Goal: Information Seeking & Learning: Check status

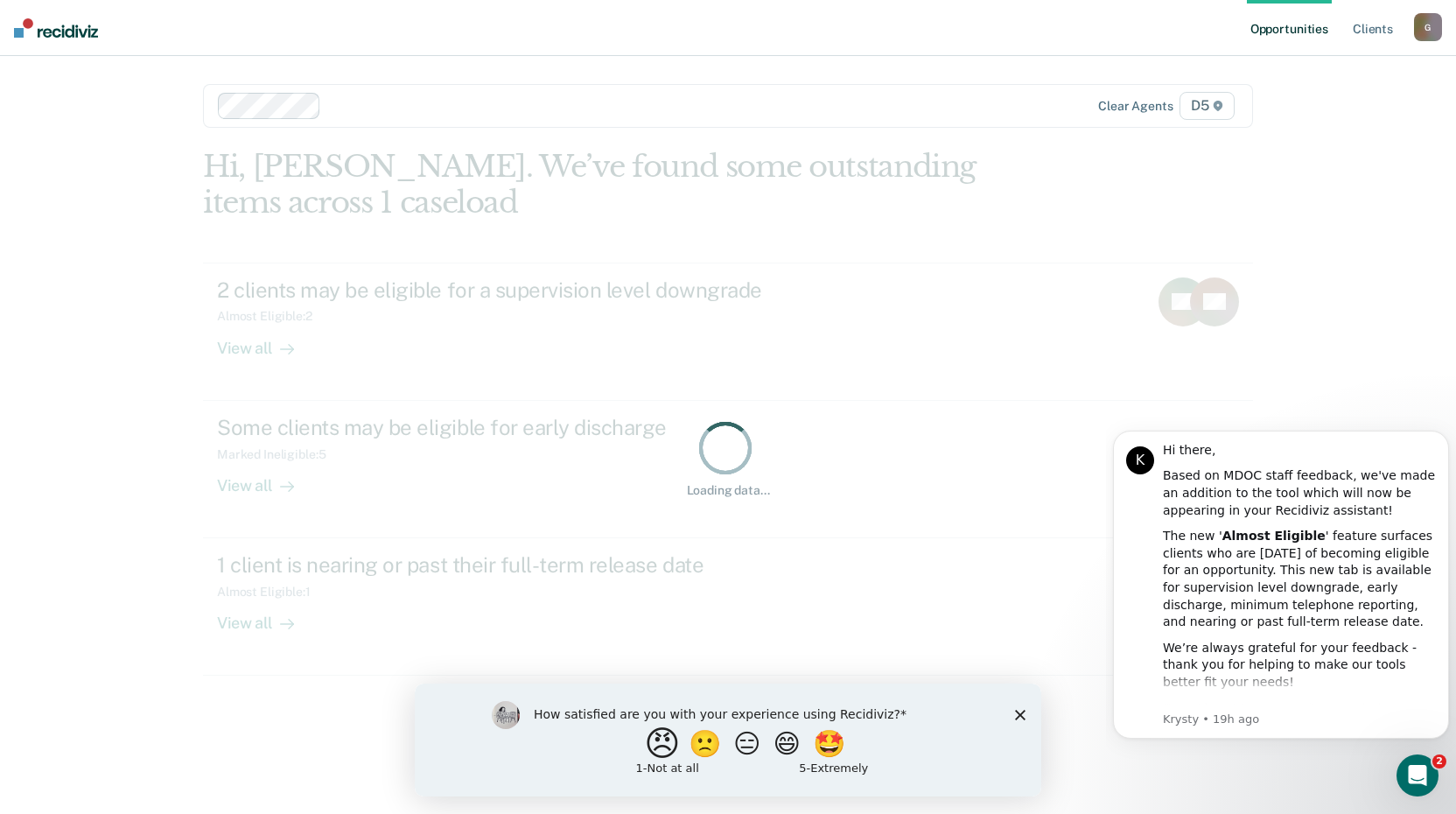
click at [649, 747] on button "😠" at bounding box center [664, 742] width 41 height 35
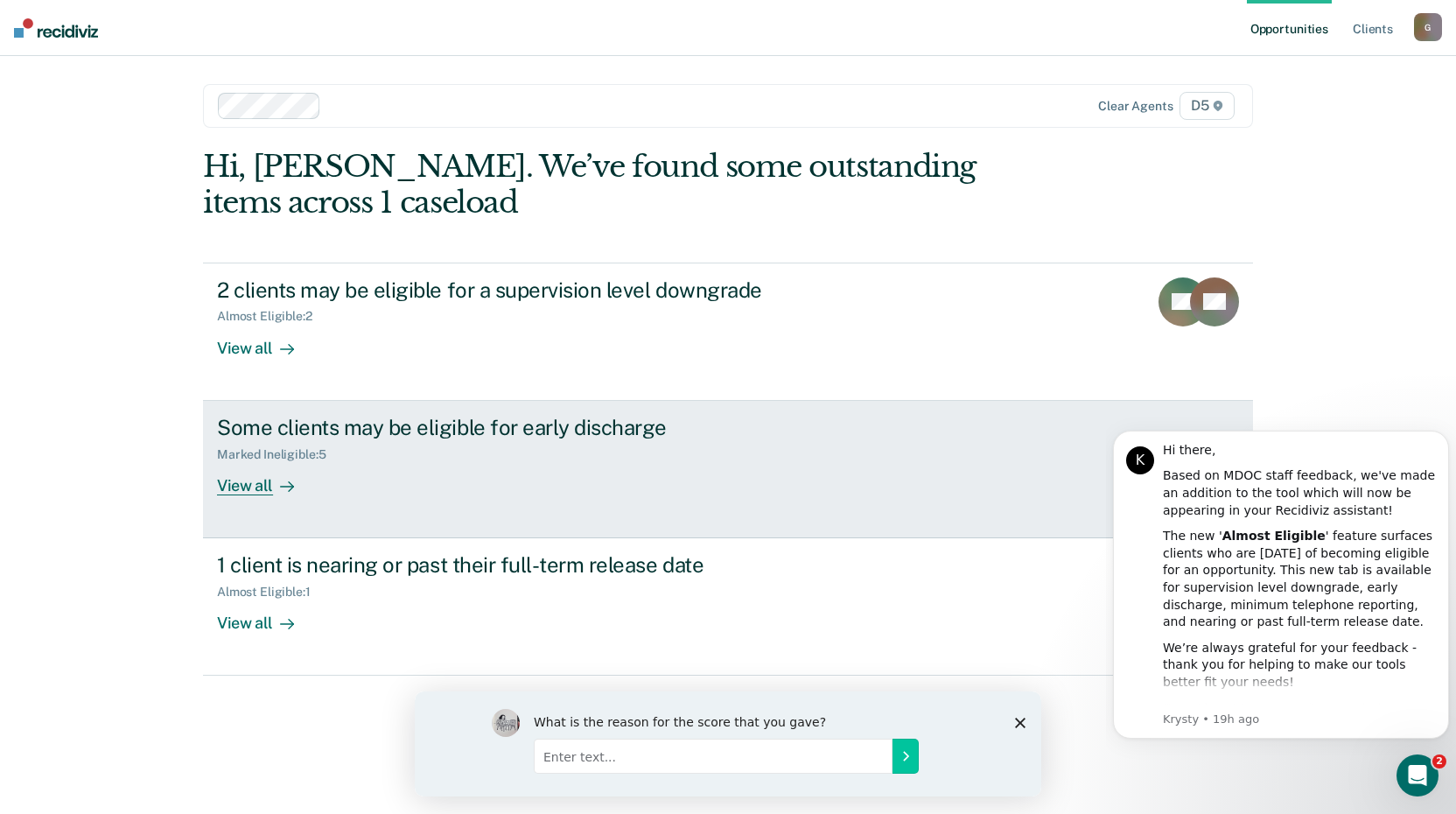
click at [245, 490] on div "View all" at bounding box center [266, 479] width 98 height 34
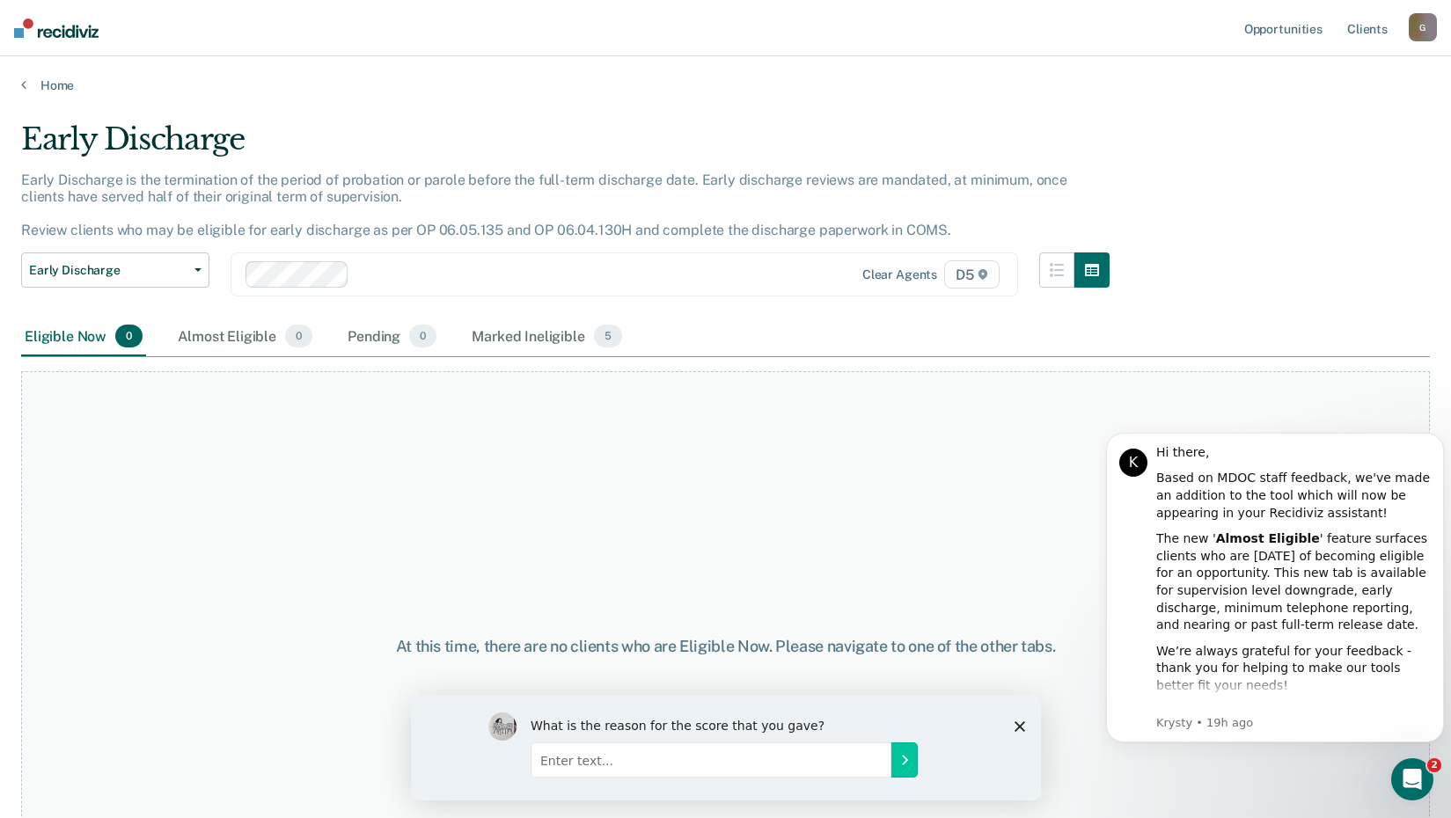
click at [871, 487] on div "At this time, there are no clients who are Eligible Now. Please navigate to one…" at bounding box center [725, 646] width 1409 height 551
click at [555, 333] on div "Marked Ineligible 5" at bounding box center [547, 337] width 158 height 39
